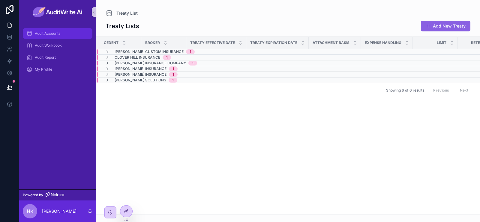
click at [56, 34] on span "Audit Accounts" at bounding box center [47, 33] width 25 height 5
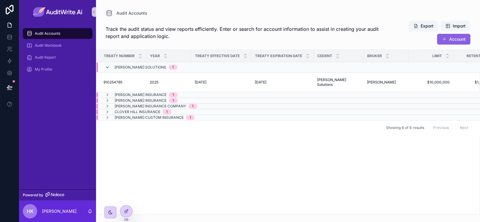
click at [106, 67] on icon "scrollable content" at bounding box center [107, 67] width 5 height 5
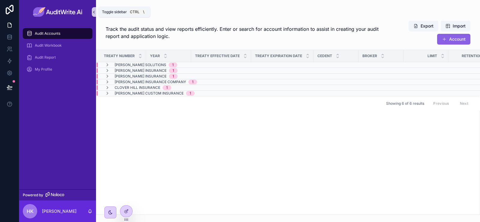
click at [95, 13] on icon "scrollable content" at bounding box center [94, 12] width 4 height 4
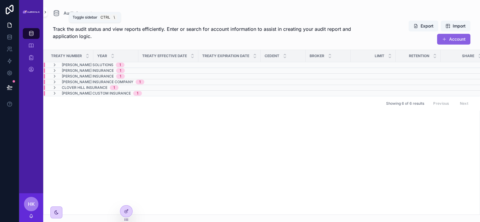
click at [46, 12] on icon "scrollable content" at bounding box center [45, 12] width 4 height 4
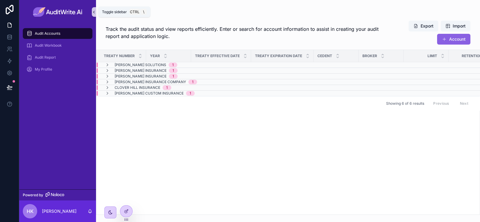
click at [93, 13] on icon "scrollable content" at bounding box center [94, 12] width 4 height 4
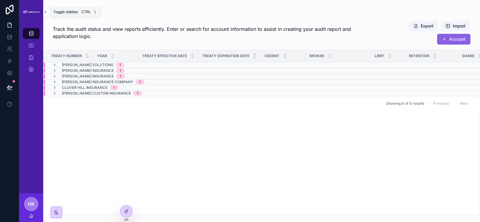
click at [46, 10] on icon "scrollable content" at bounding box center [45, 12] width 4 height 4
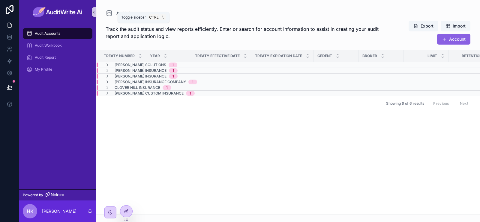
click at [92, 11] on icon "scrollable content" at bounding box center [94, 12] width 4 height 4
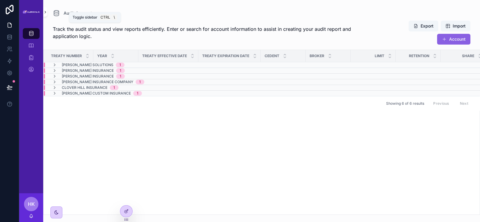
click at [46, 12] on icon "scrollable content" at bounding box center [45, 12] width 4 height 4
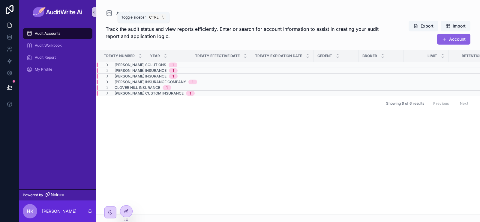
click at [95, 14] on icon "scrollable content" at bounding box center [94, 12] width 4 height 4
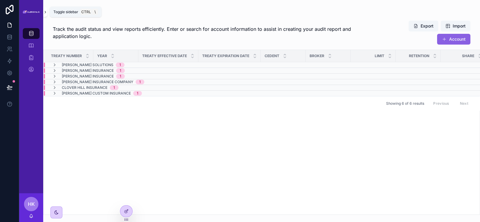
click at [46, 13] on icon "scrollable content" at bounding box center [45, 12] width 4 height 4
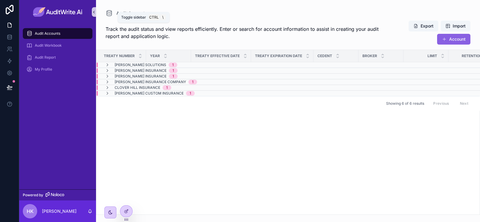
click at [94, 14] on icon "scrollable content" at bounding box center [94, 12] width 4 height 4
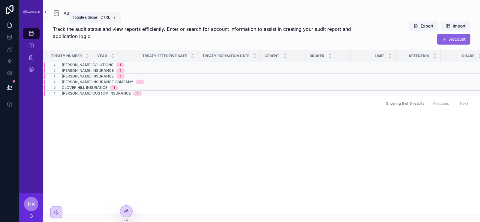
click at [44, 13] on icon "scrollable content" at bounding box center [45, 12] width 4 height 4
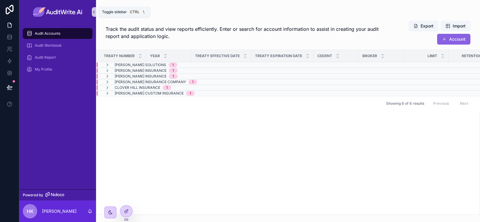
click at [93, 13] on icon "scrollable content" at bounding box center [94, 12] width 4 height 4
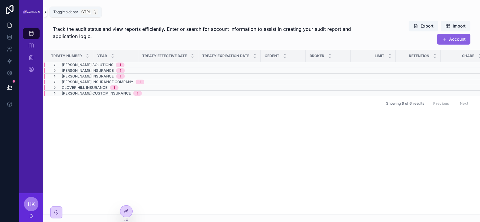
click at [44, 15] on button "scrollable content" at bounding box center [45, 12] width 4 height 10
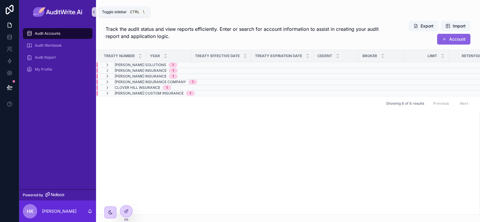
click at [95, 16] on button "scrollable content" at bounding box center [94, 12] width 4 height 10
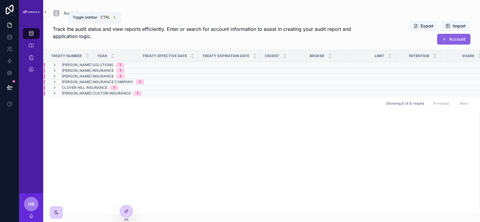
click at [45, 15] on button "scrollable content" at bounding box center [45, 12] width 4 height 10
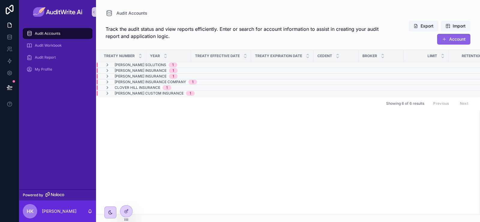
drag, startPoint x: 121, startPoint y: 16, endPoint x: 139, endPoint y: 146, distance: 131.9
click at [139, 146] on div "Treaty Number Year Treaty Effective Date Treaty Expiration Date Cedent Broker L…" at bounding box center [287, 132] width 383 height 165
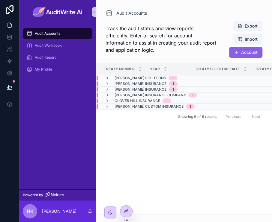
click at [151, 37] on span "Track the audit status and view reports efficiently. Enter or search for accoun…" at bounding box center [162, 39] width 112 height 29
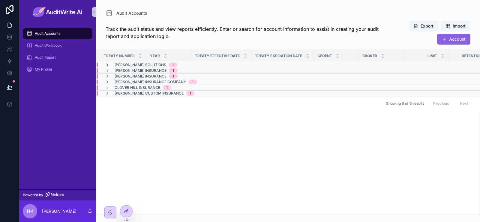
click at [105, 64] on icon "scrollable content" at bounding box center [107, 65] width 5 height 5
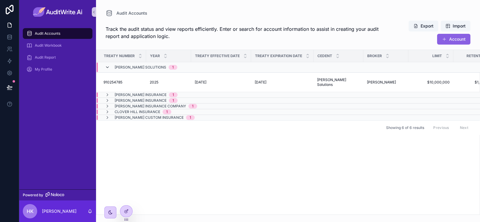
click at [107, 69] on icon "scrollable content" at bounding box center [107, 67] width 5 height 5
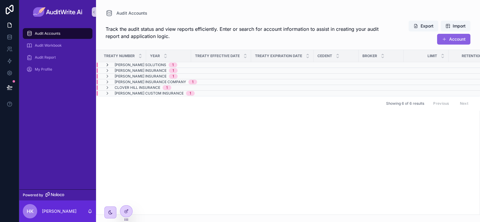
click at [108, 65] on icon "scrollable content" at bounding box center [107, 65] width 5 height 5
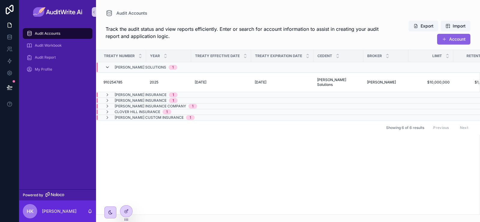
click at [108, 68] on icon "scrollable content" at bounding box center [107, 67] width 5 height 5
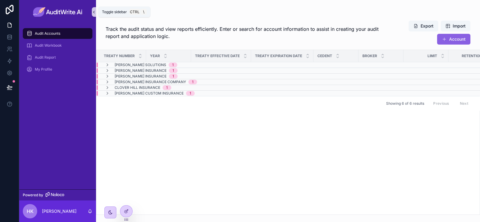
click at [92, 10] on icon "scrollable content" at bounding box center [94, 12] width 4 height 4
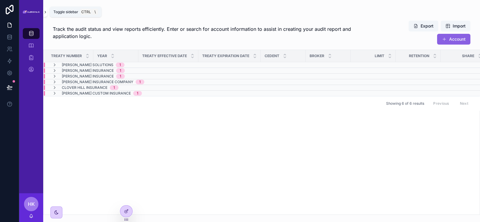
click at [45, 12] on icon "scrollable content" at bounding box center [45, 12] width 4 height 4
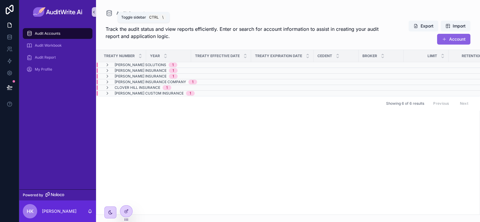
click at [93, 10] on icon "scrollable content" at bounding box center [94, 12] width 4 height 4
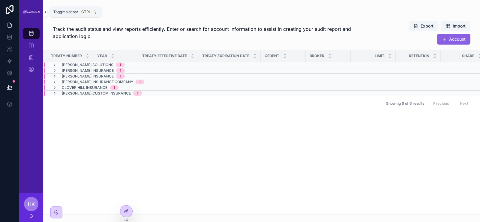
click at [46, 13] on icon "scrollable content" at bounding box center [45, 12] width 4 height 4
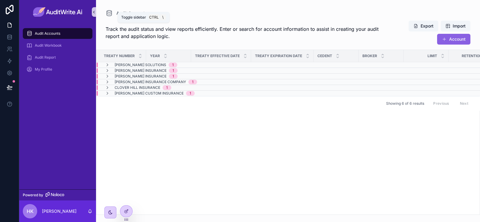
click at [93, 12] on icon "scrollable content" at bounding box center [93, 12] width 1 height 2
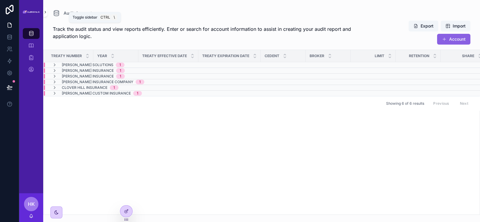
click at [45, 10] on icon "scrollable content" at bounding box center [45, 12] width 4 height 4
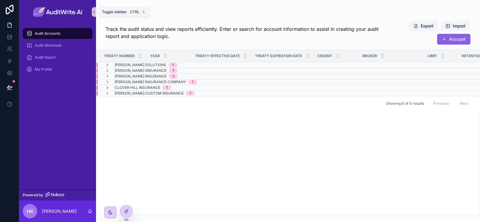
click at [95, 11] on icon "scrollable content" at bounding box center [94, 12] width 4 height 4
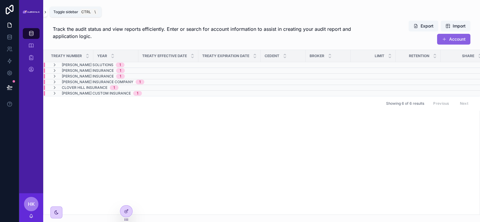
click at [45, 15] on button "scrollable content" at bounding box center [45, 12] width 4 height 10
